Goal: Task Accomplishment & Management: Use online tool/utility

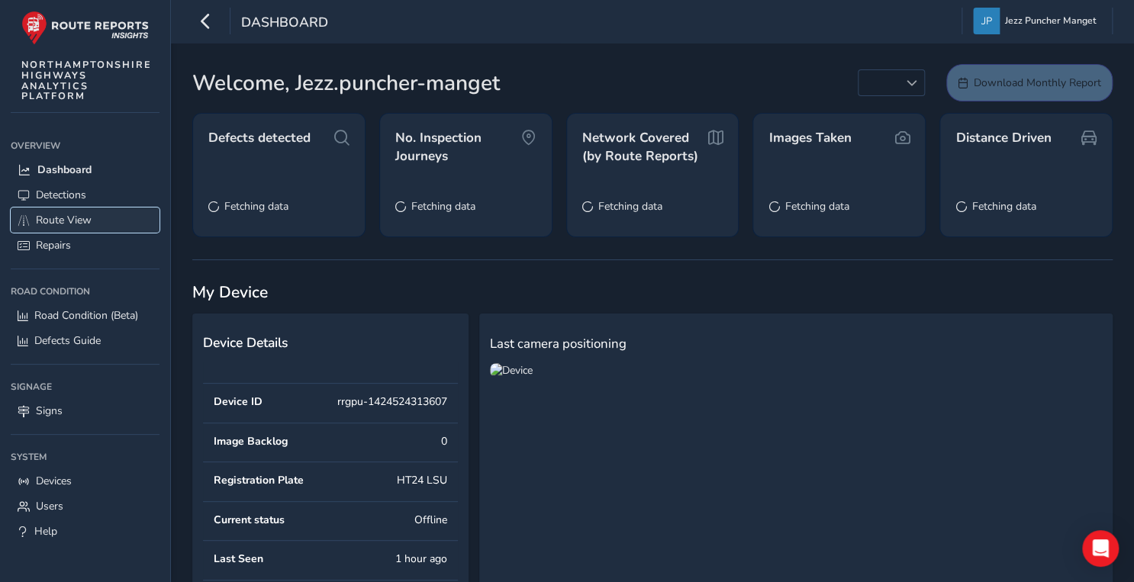
click at [37, 226] on span "Route View" at bounding box center [64, 220] width 56 height 14
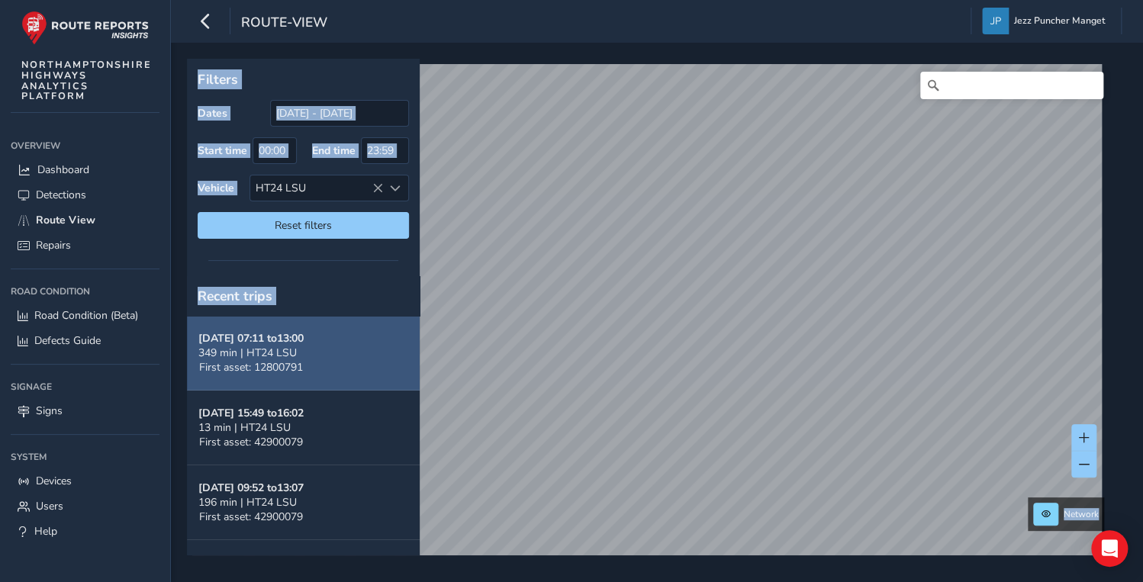
click at [311, 367] on button "[DATE] 07:11 to 13:00 349 min | HT24 LSU First asset: 12800791" at bounding box center [303, 353] width 233 height 75
click at [276, 341] on strong "[DATE] 07:11 to 13:00" at bounding box center [250, 338] width 105 height 14
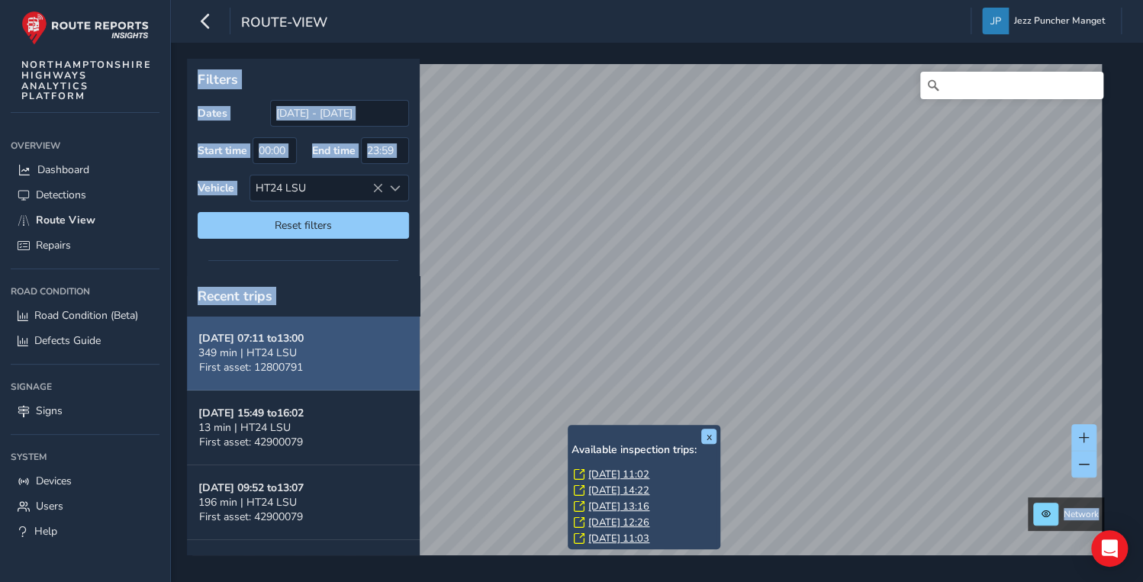
click at [304, 362] on div "[DATE] 07:11 to 13:00 349 min | HT24 LSU First asset: 12800791" at bounding box center [250, 352] width 105 height 43
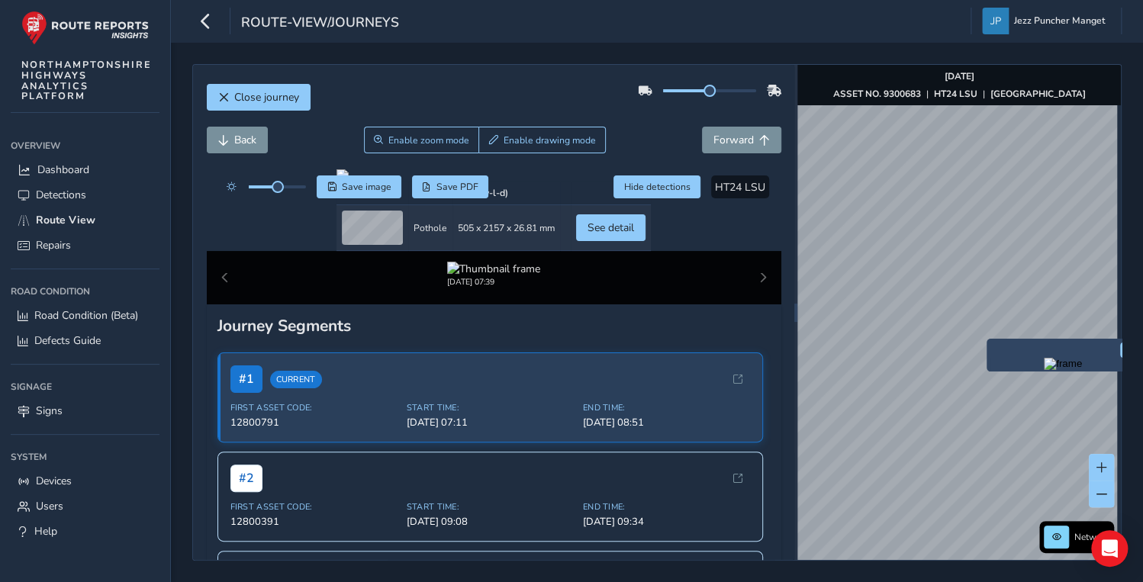
drag, startPoint x: 1020, startPoint y: 348, endPoint x: 992, endPoint y: 351, distance: 28.4
click at [992, 351] on div "x" at bounding box center [1062, 355] width 145 height 25
